Goal: Complete application form: Complete application form

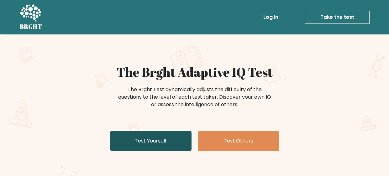
click at [147, 138] on link "Test Yourself" at bounding box center [151, 141] width 82 height 20
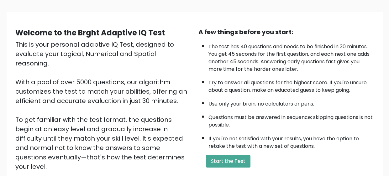
scroll to position [50, 0]
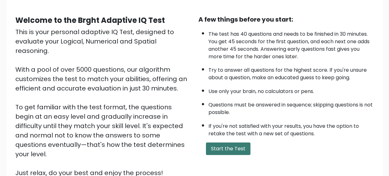
click at [222, 153] on button "Start the Test" at bounding box center [228, 149] width 45 height 13
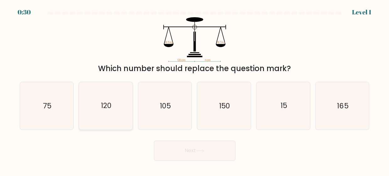
click at [85, 106] on icon "120" at bounding box center [106, 106] width 48 height 48
click at [195, 90] on input "b. 120" at bounding box center [195, 89] width 0 height 2
radio input "true"
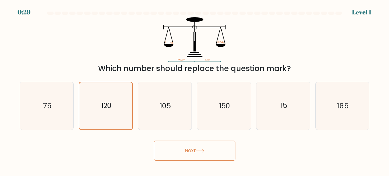
click at [177, 154] on button "Next" at bounding box center [195, 151] width 82 height 20
